Goal: Complete application form: Complete application form

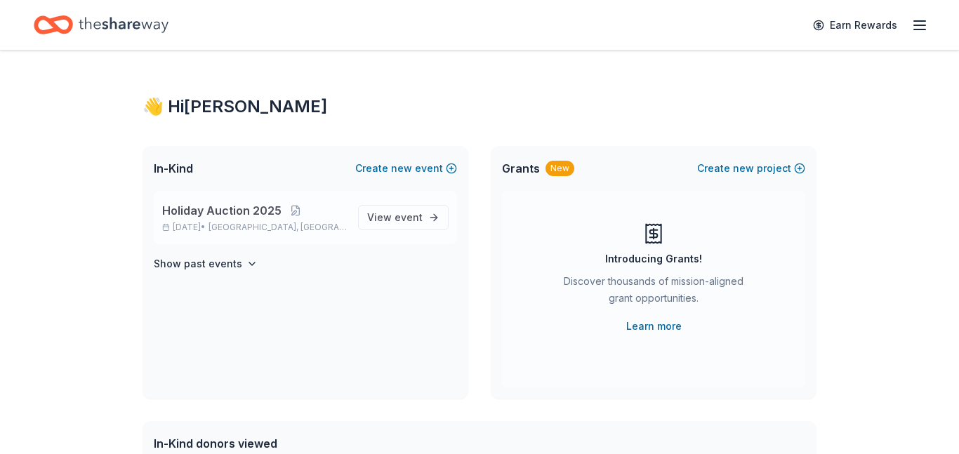
click at [262, 209] on span "Holiday Auction 2025" at bounding box center [221, 210] width 119 height 17
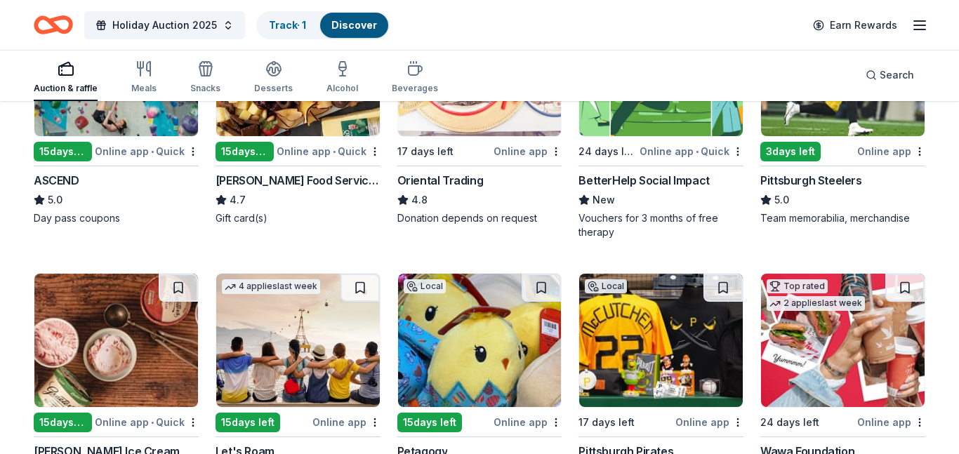
scroll to position [231, 0]
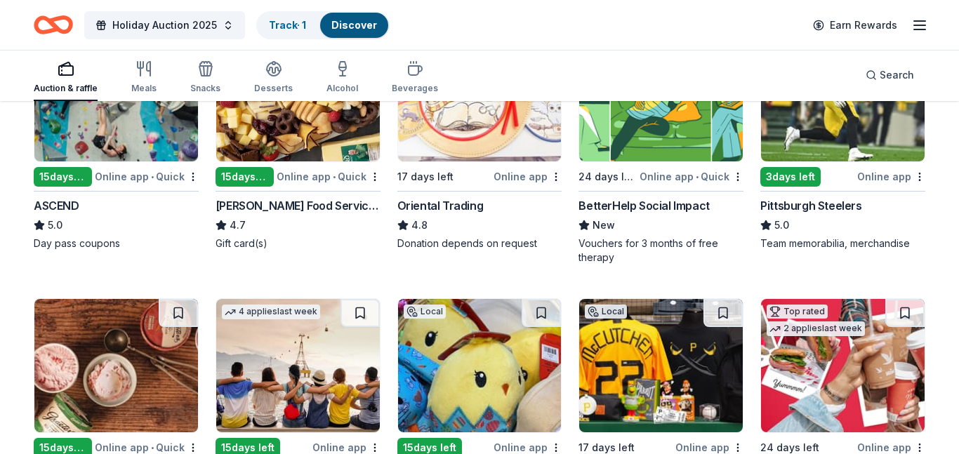
click at [805, 176] on div "3 days left" at bounding box center [791, 177] width 60 height 20
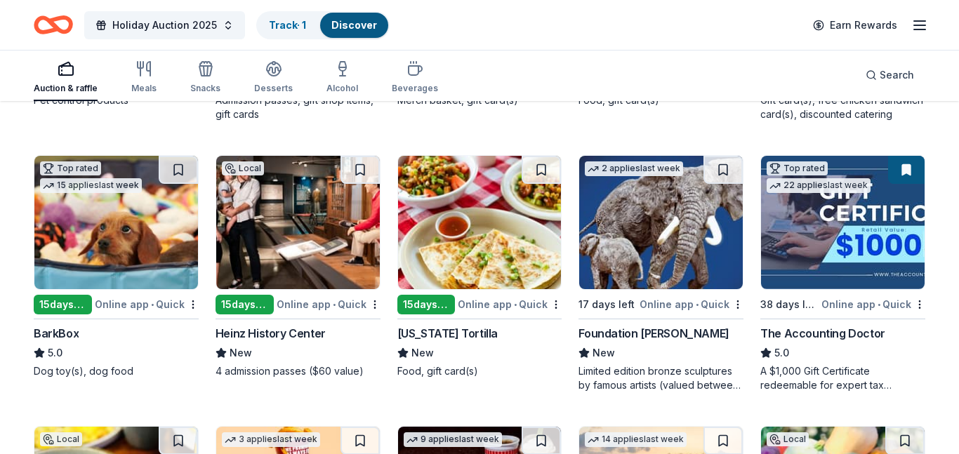
scroll to position [815, 0]
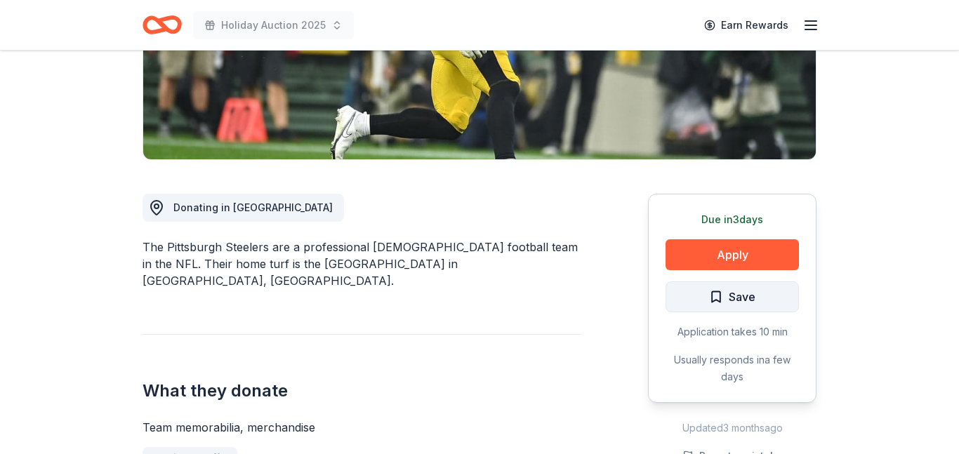
scroll to position [268, 0]
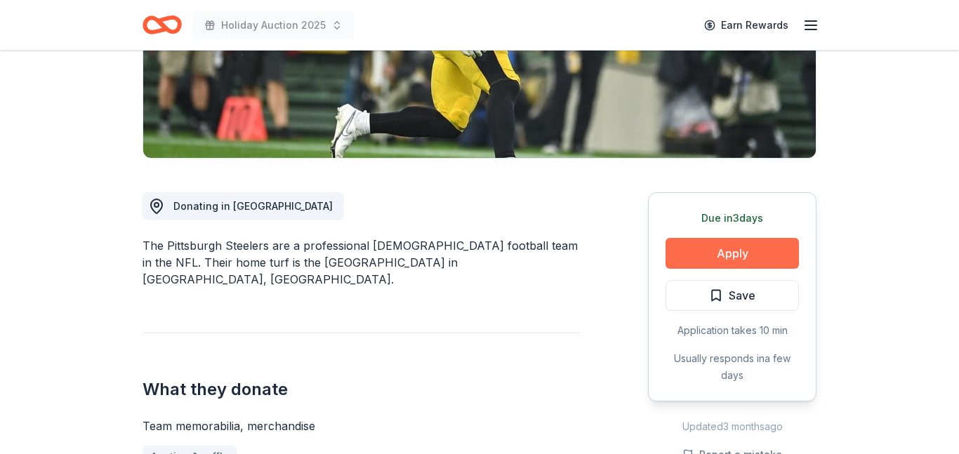
click at [723, 249] on button "Apply" at bounding box center [732, 253] width 133 height 31
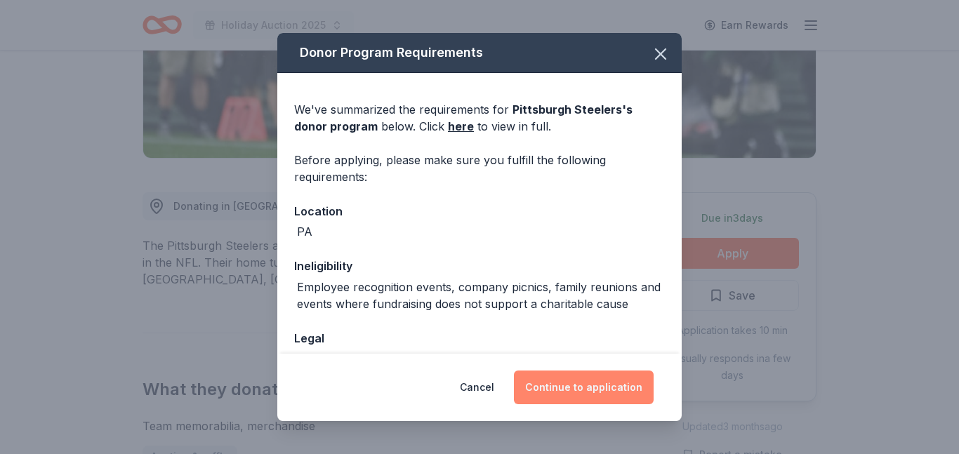
click at [575, 391] on button "Continue to application" at bounding box center [584, 388] width 140 height 34
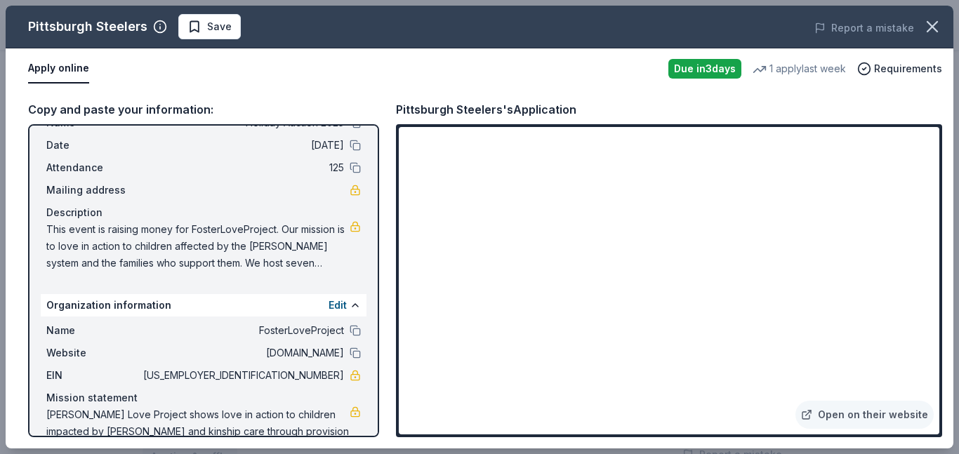
scroll to position [0, 0]
